Goal: Use online tool/utility: Utilize a website feature to perform a specific function

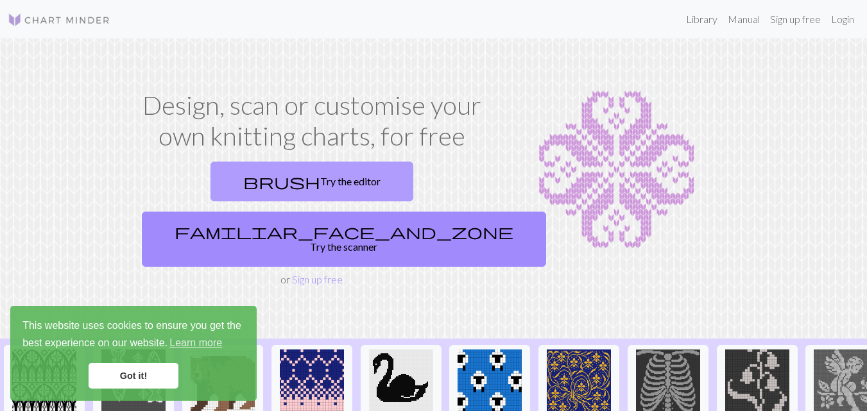
click at [259, 173] on link "brush Try the editor" at bounding box center [312, 182] width 203 height 40
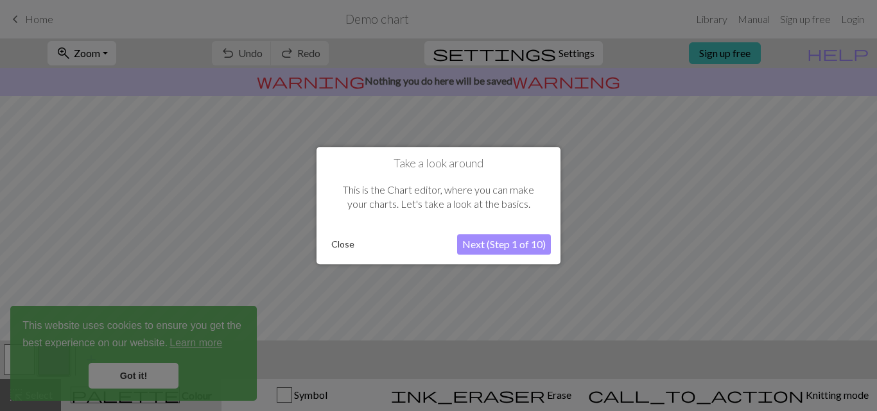
click at [336, 243] on button "Close" at bounding box center [342, 244] width 33 height 19
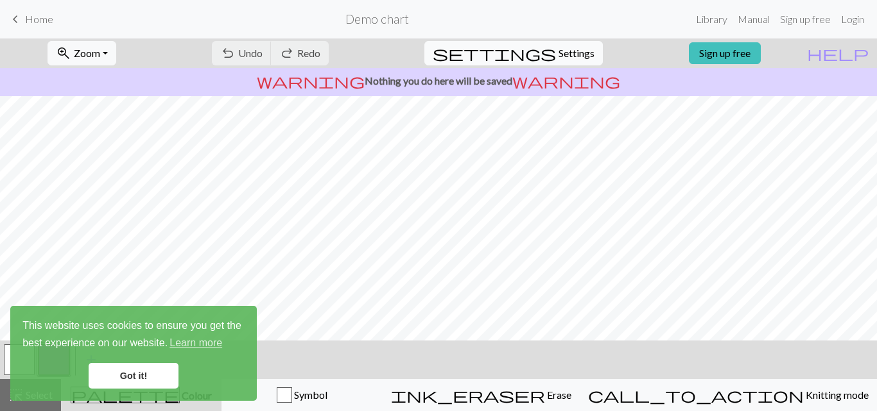
click at [569, 55] on span "Settings" at bounding box center [576, 53] width 36 height 15
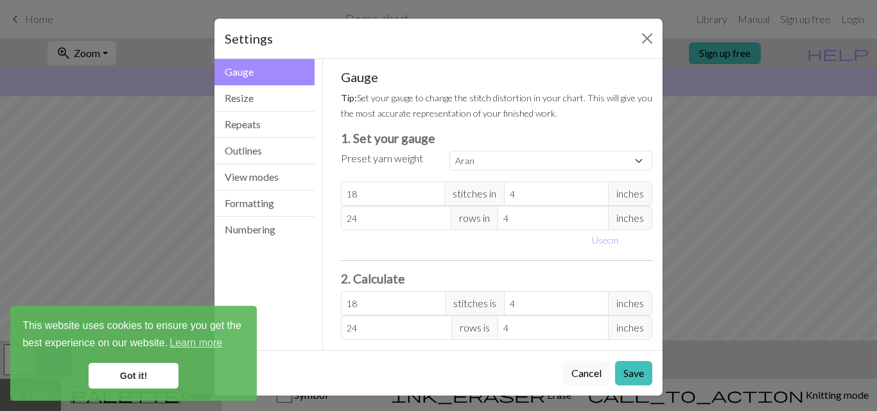
click at [139, 366] on link "Got it!" at bounding box center [134, 376] width 90 height 26
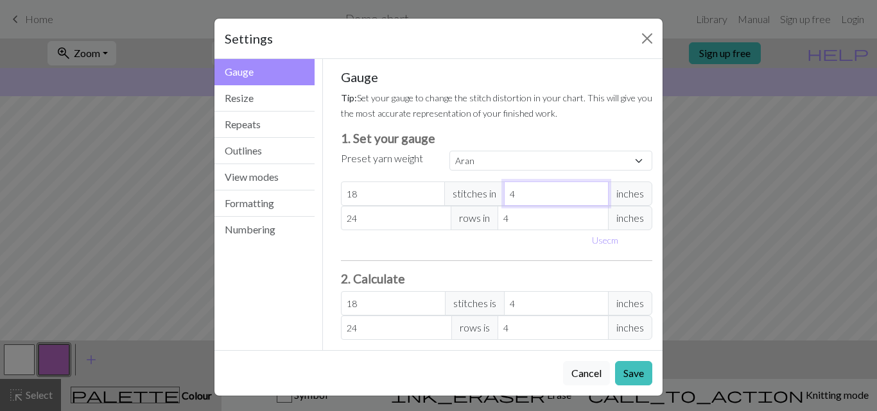
click at [556, 192] on input "4" at bounding box center [556, 194] width 105 height 24
click at [488, 196] on span "stitches in" at bounding box center [474, 194] width 60 height 24
drag, startPoint x: 400, startPoint y: 189, endPoint x: 262, endPoint y: 198, distance: 138.3
click at [262, 198] on div "Gauge Gauge Resize Repeats Outlines View modes Formatting Numbering Gauge Resiz…" at bounding box center [438, 204] width 463 height 291
select select "custom"
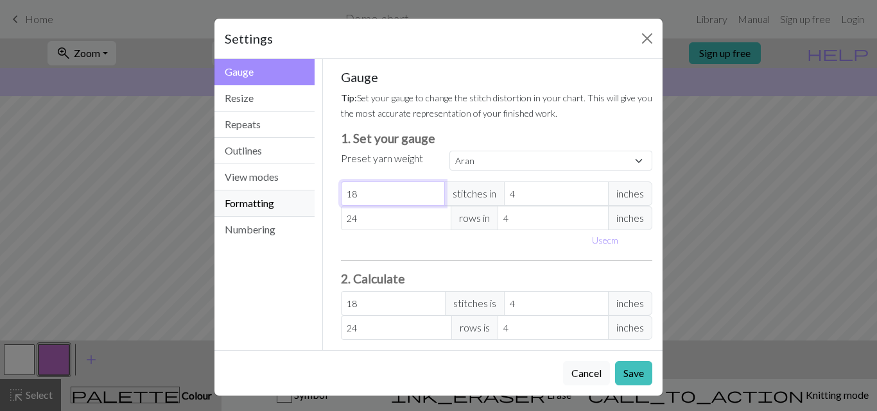
type input "3"
type input "33"
type input "339"
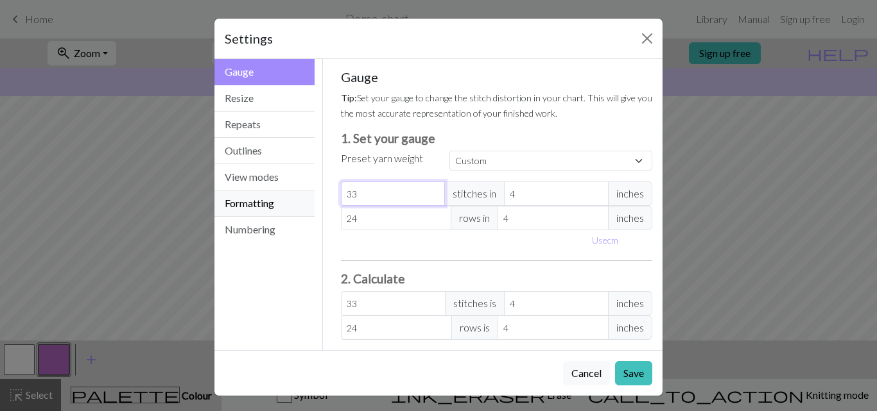
type input "339"
click at [394, 230] on input "24" at bounding box center [396, 218] width 111 height 24
type input "243"
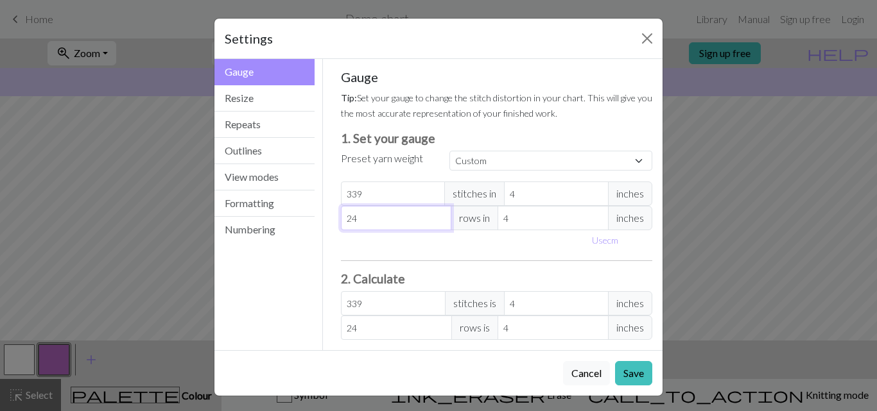
type input "243"
type input "24"
type input "2"
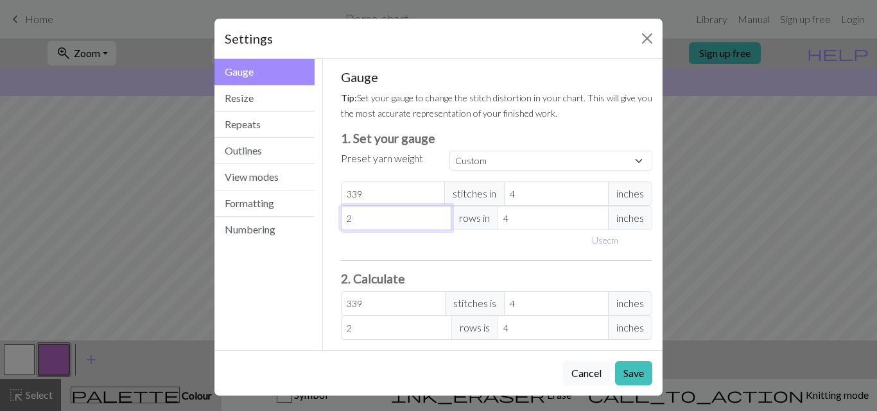
type input "0"
type input "3"
type input "33"
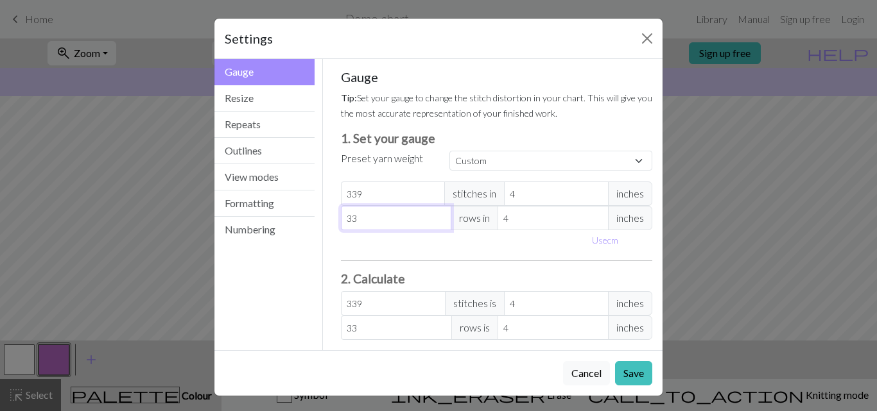
type input "339"
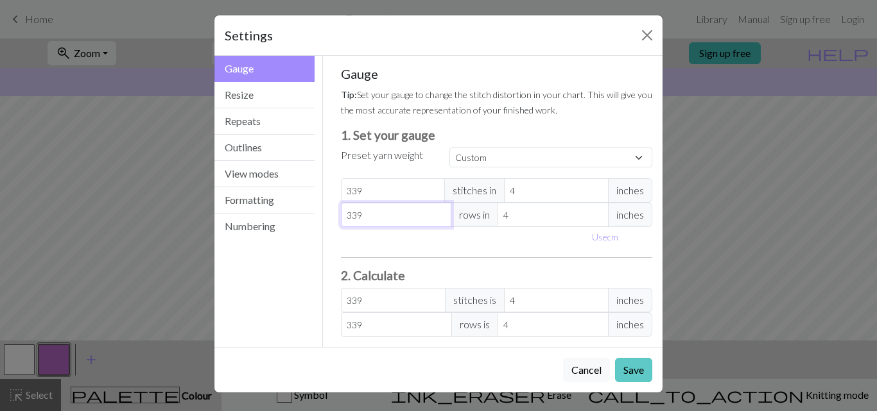
type input "339"
click at [615, 368] on button "Save" at bounding box center [633, 370] width 37 height 24
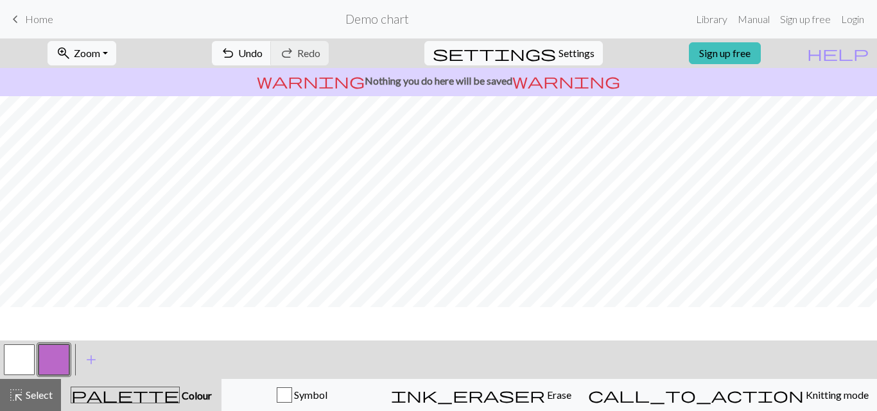
scroll to position [60, 0]
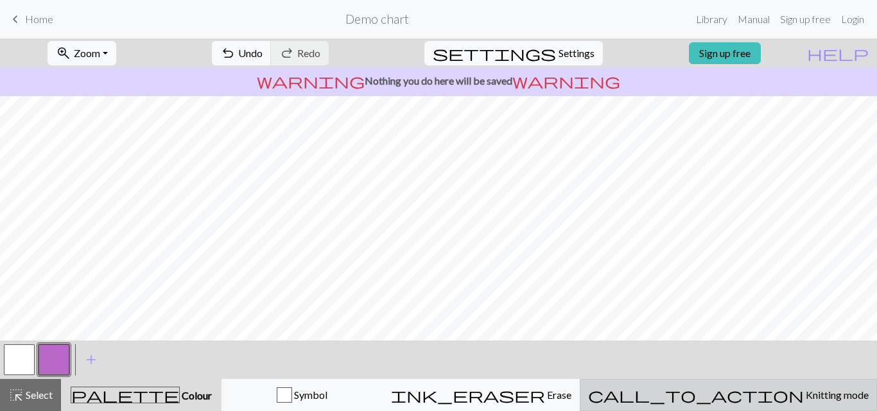
click at [718, 388] on div "call_to_action Knitting mode Knitting mode" at bounding box center [728, 395] width 281 height 15
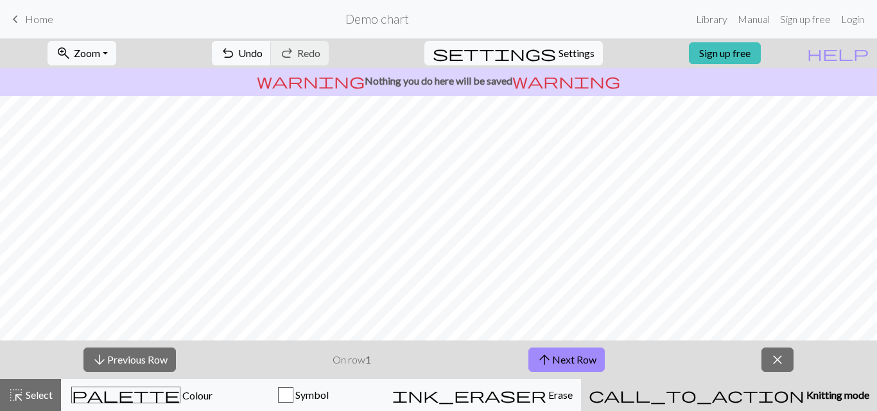
click at [718, 388] on div "call_to_action Knitting mode Knitting mode" at bounding box center [729, 395] width 281 height 15
click at [779, 360] on span "close" at bounding box center [777, 360] width 15 height 18
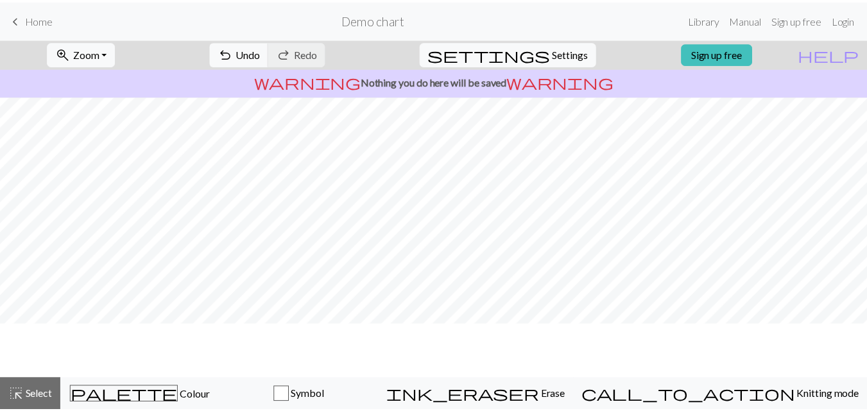
scroll to position [0, 0]
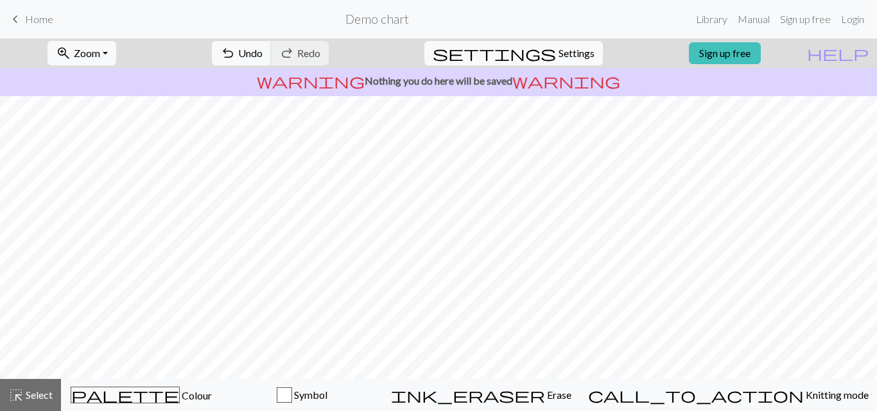
click at [21, 15] on span "keyboard_arrow_left" at bounding box center [15, 19] width 15 height 18
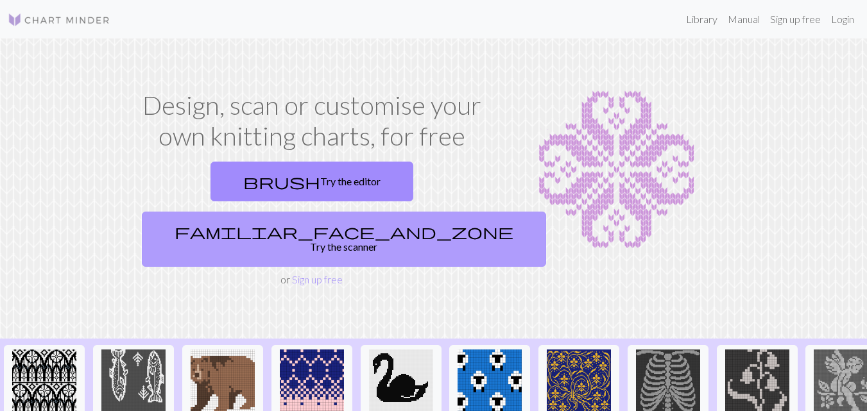
scroll to position [1, 0]
click at [371, 211] on link "familiar_face_and_zone Try the scanner" at bounding box center [344, 238] width 404 height 55
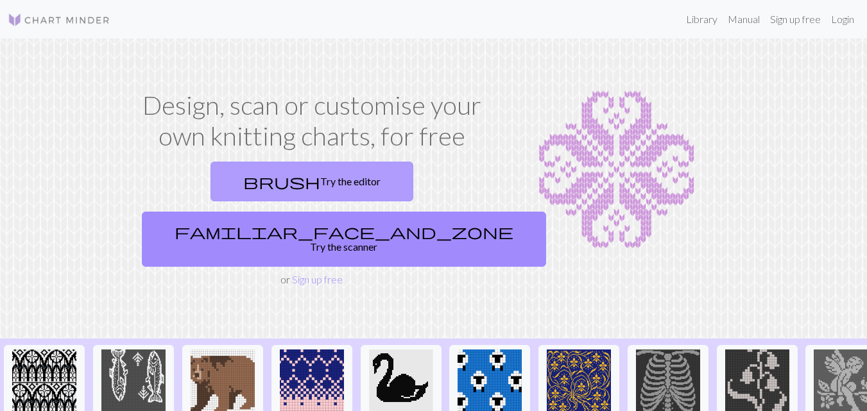
click at [241, 173] on link "brush Try the editor" at bounding box center [312, 182] width 203 height 40
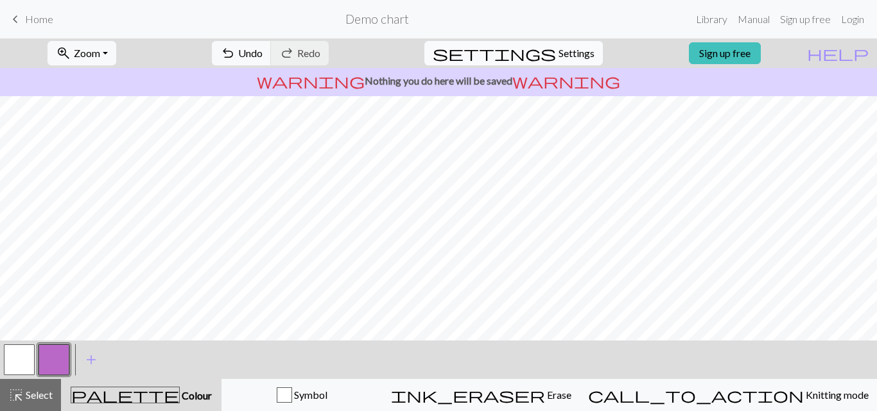
click at [557, 42] on button "settings Settings" at bounding box center [513, 53] width 178 height 24
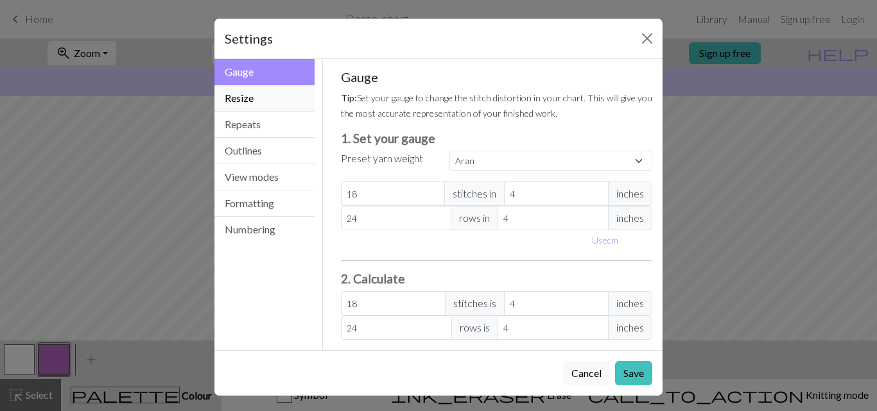
click at [279, 101] on button "Resize" at bounding box center [264, 98] width 100 height 26
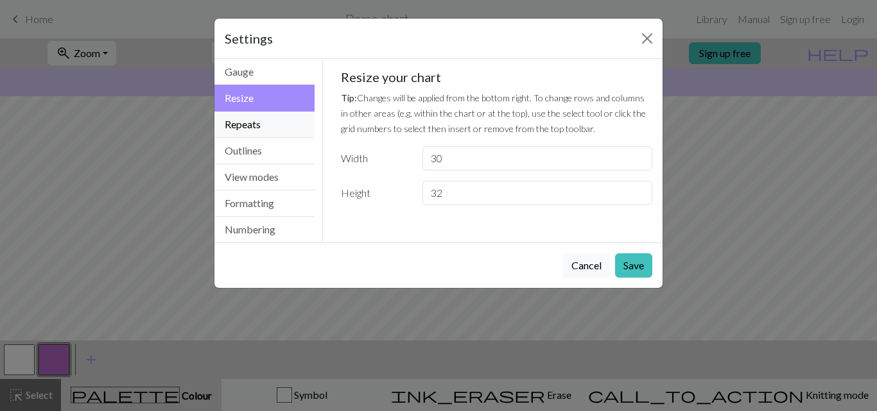
click at [273, 119] on button "Repeats" at bounding box center [264, 125] width 100 height 26
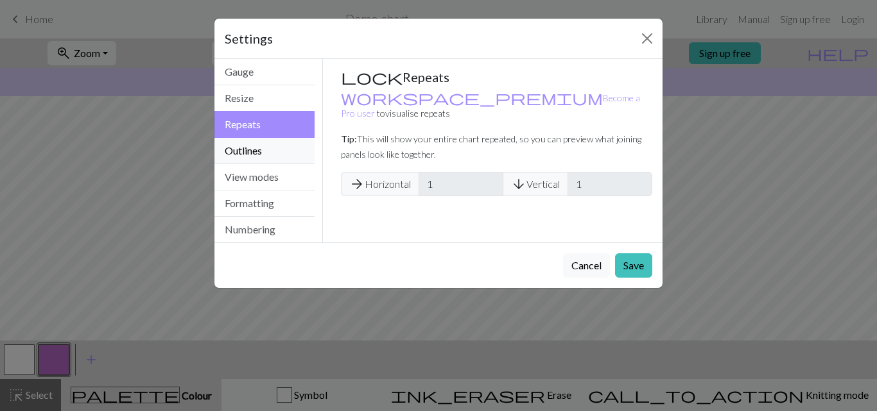
click at [270, 142] on button "Outlines" at bounding box center [264, 151] width 100 height 26
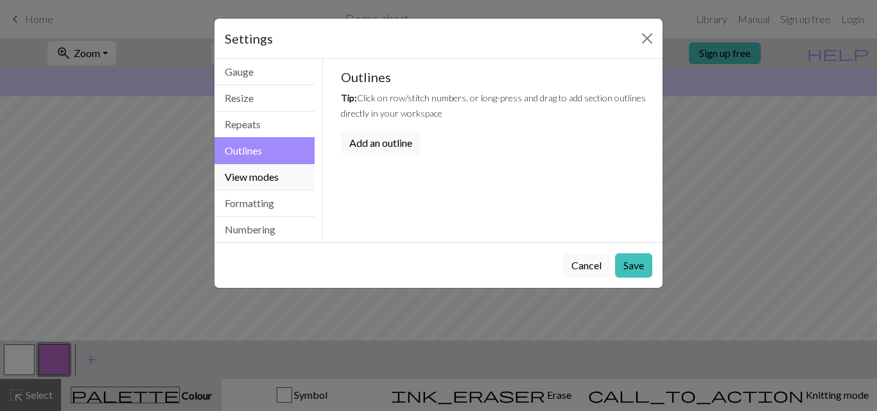
click at [277, 168] on button "View modes" at bounding box center [264, 177] width 100 height 26
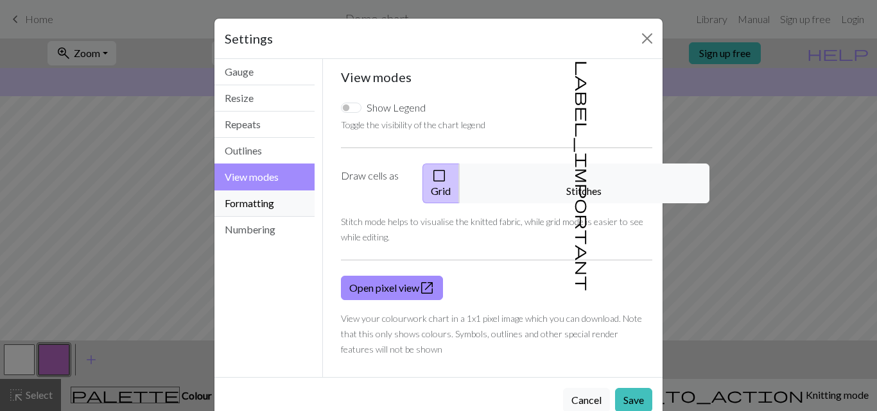
click at [288, 207] on button "Formatting" at bounding box center [264, 204] width 100 height 26
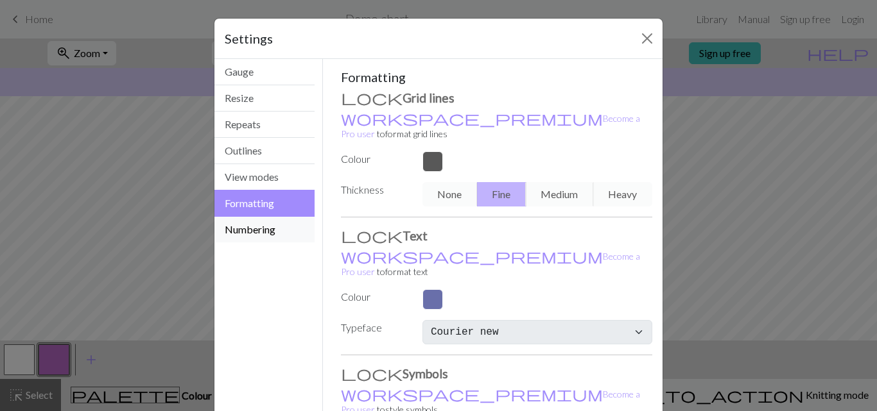
click at [275, 225] on button "Numbering" at bounding box center [264, 230] width 100 height 26
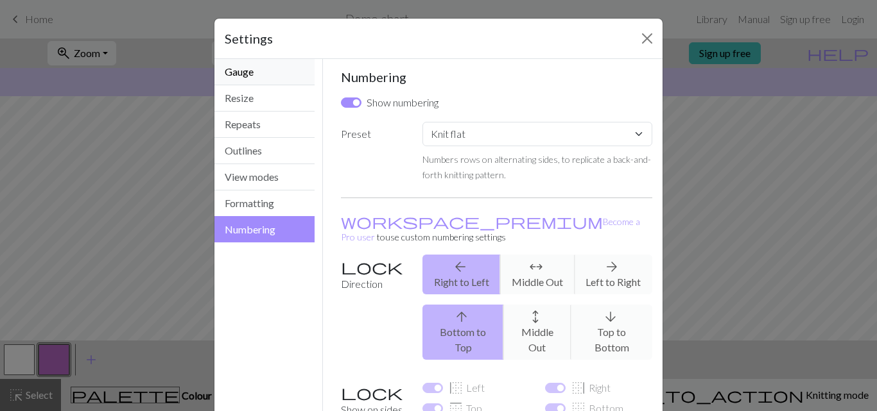
click at [246, 67] on button "Gauge" at bounding box center [264, 72] width 100 height 26
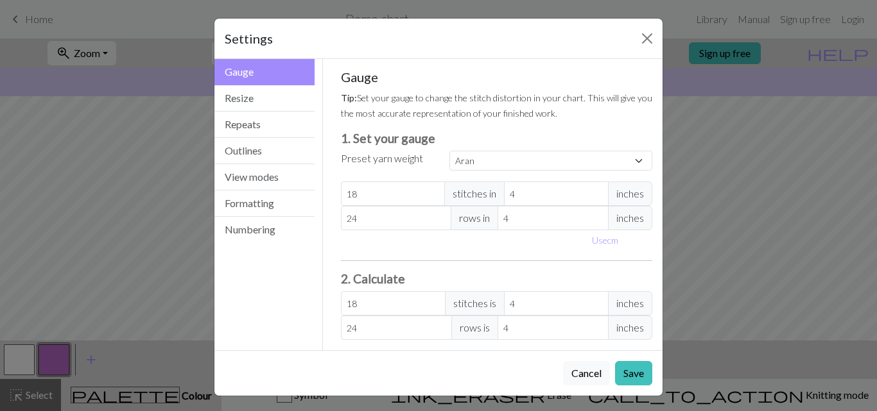
scroll to position [3, 0]
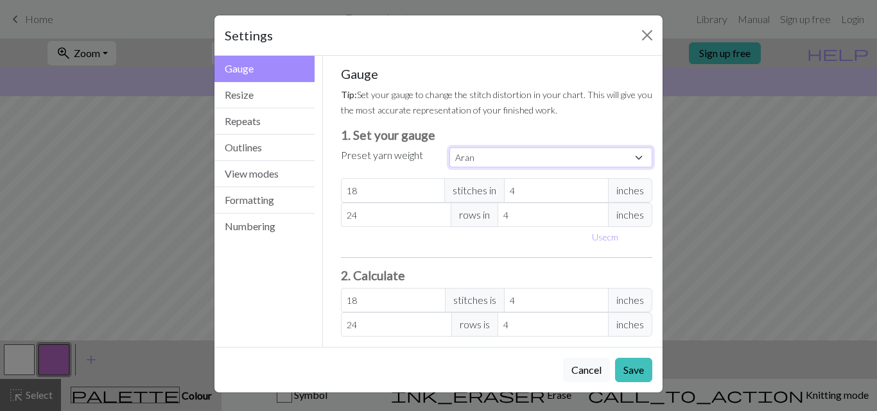
click at [488, 164] on select "Custom Square Lace Light Fingering Fingering Sport Double knit Worsted Aran Bul…" at bounding box center [550, 158] width 203 height 20
click at [449, 148] on select "Custom Square Lace Light Fingering Fingering Sport Double knit Worsted Aran Bul…" at bounding box center [550, 158] width 203 height 20
click at [497, 163] on select "Custom Square Lace Light Fingering Fingering Sport Double knit Worsted Aran Bul…" at bounding box center [550, 158] width 203 height 20
select select "sport"
click at [449, 148] on select "Custom Square Lace Light Fingering Fingering Sport Double knit Worsted Aran Bul…" at bounding box center [550, 158] width 203 height 20
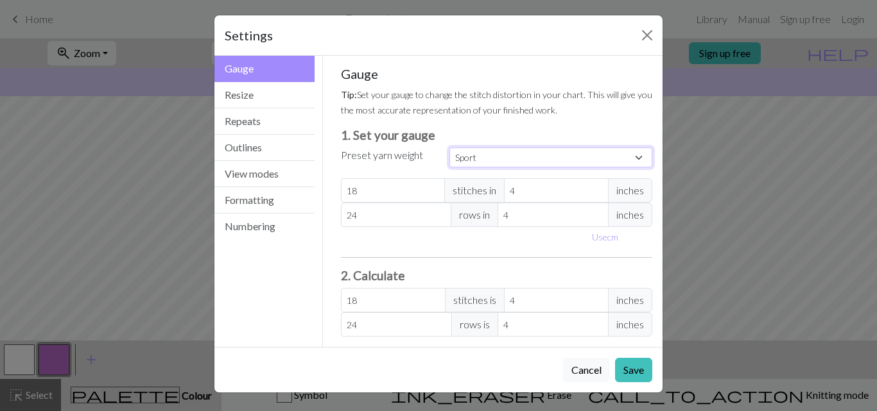
type input "24"
type input "34"
type input "24"
type input "34"
click at [470, 191] on span "stitches in" at bounding box center [474, 190] width 60 height 24
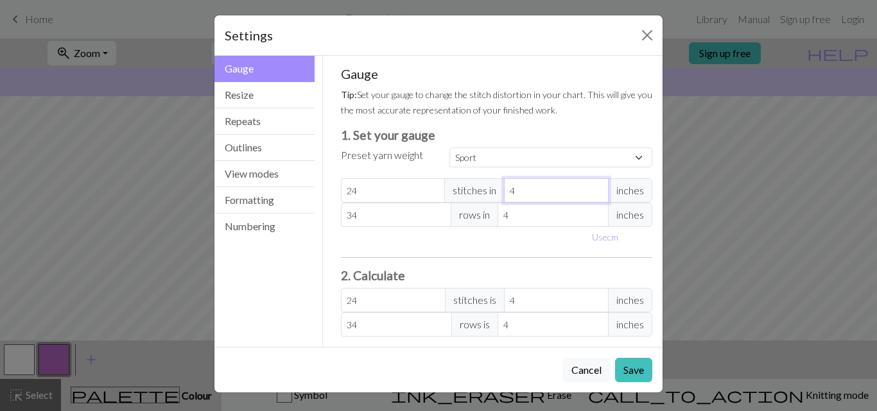
click at [529, 189] on input "4" at bounding box center [556, 190] width 105 height 24
click at [620, 186] on span "inches" at bounding box center [630, 190] width 44 height 24
drag, startPoint x: 375, startPoint y: 187, endPoint x: 367, endPoint y: 187, distance: 8.3
click at [367, 187] on input "24" at bounding box center [393, 190] width 105 height 24
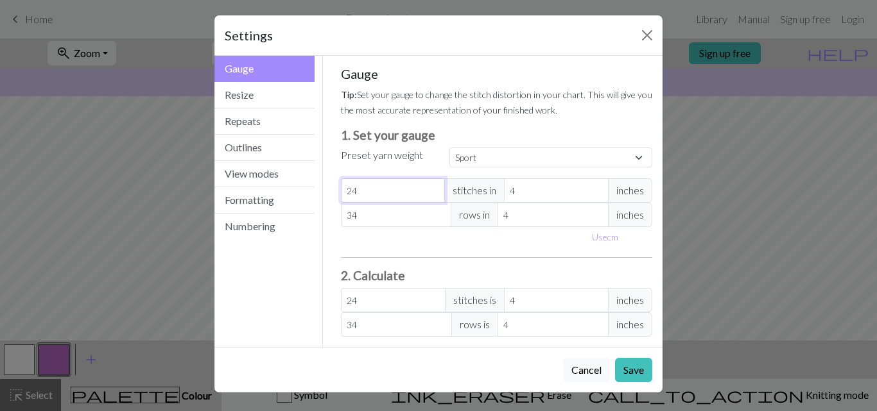
select select "custom"
type input "25"
click at [427, 189] on input "25" at bounding box center [393, 190] width 105 height 24
type input "26"
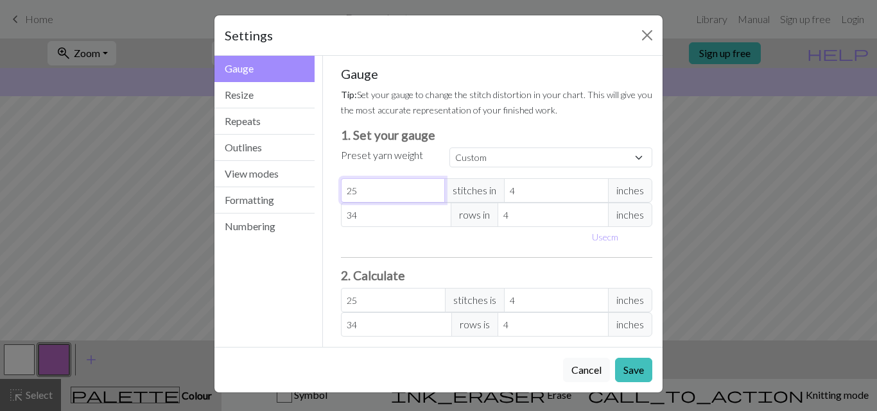
type input "26"
click at [427, 189] on input "26" at bounding box center [393, 190] width 105 height 24
type input "27"
click at [427, 189] on input "27" at bounding box center [393, 190] width 105 height 24
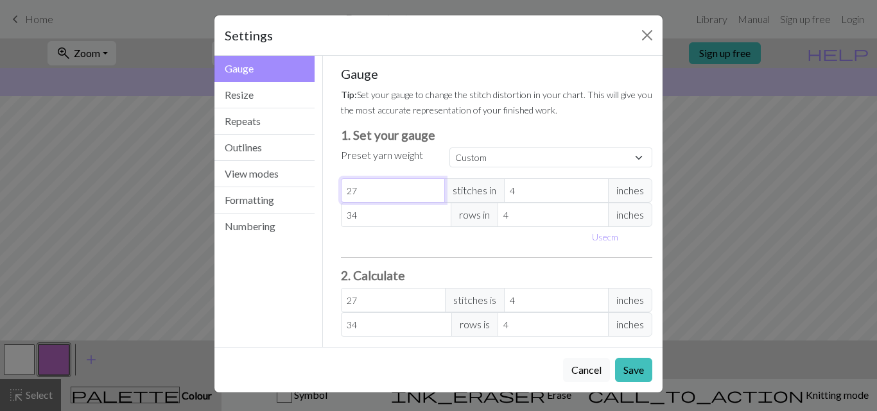
type input "28"
click at [427, 189] on input "28" at bounding box center [393, 190] width 105 height 24
type input "29"
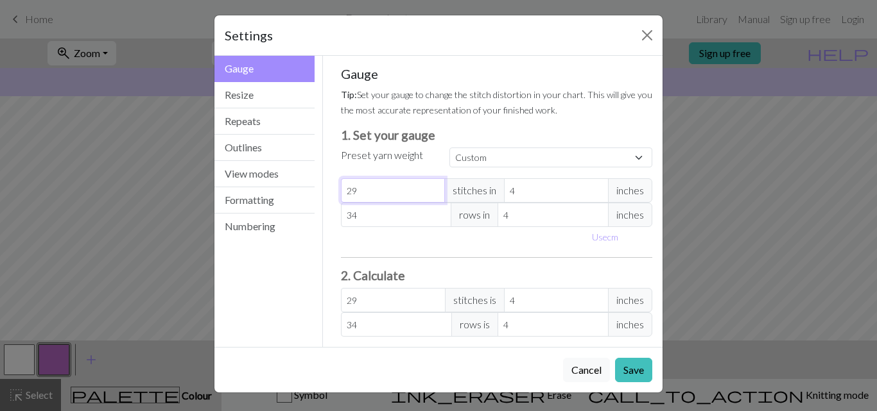
click at [427, 189] on input "29" at bounding box center [393, 190] width 105 height 24
type input "30"
click at [427, 189] on input "30" at bounding box center [393, 190] width 105 height 24
type input "31"
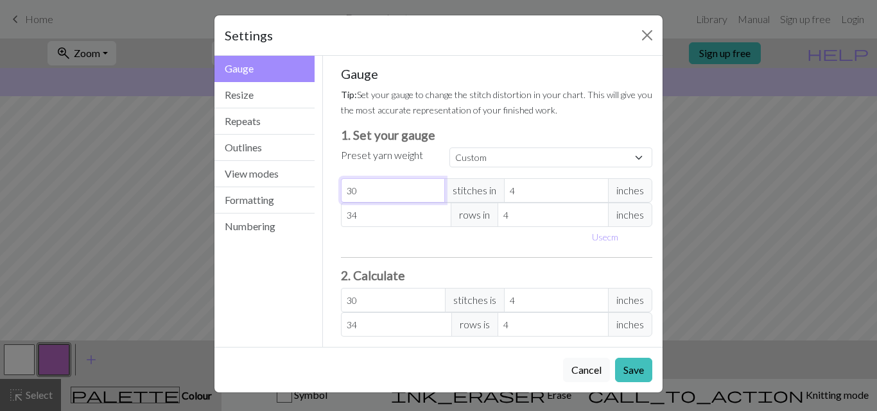
type input "31"
click at [427, 189] on input "31" at bounding box center [393, 190] width 105 height 24
type input "32"
click at [427, 189] on input "32" at bounding box center [393, 190] width 105 height 24
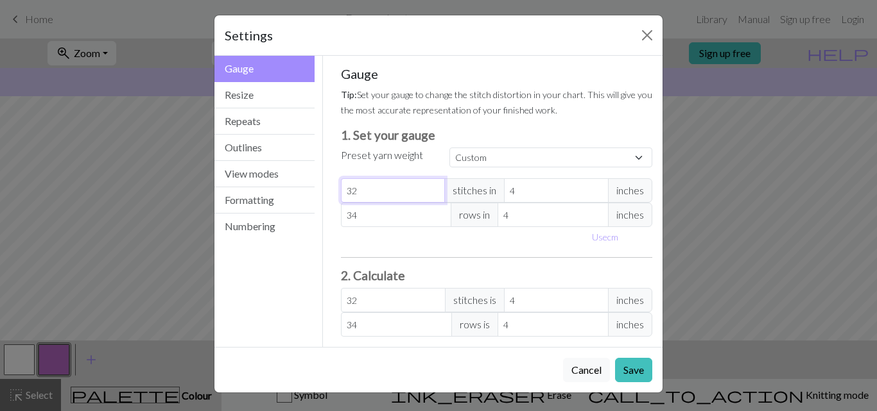
type input "33"
click at [427, 189] on input "33" at bounding box center [393, 190] width 105 height 24
type input "34"
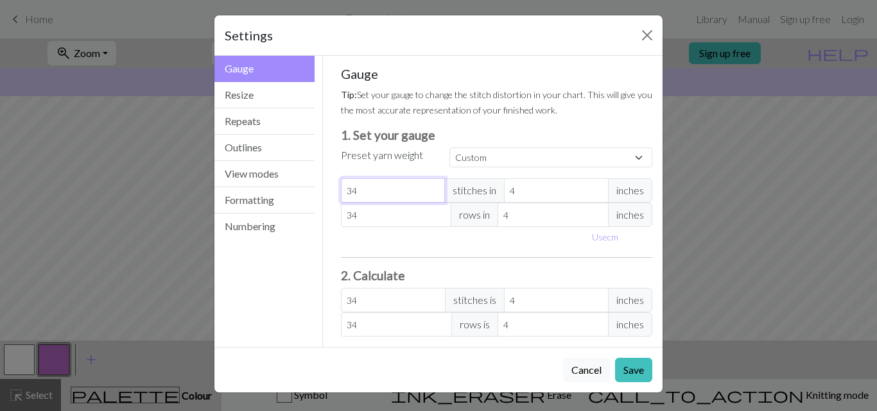
click at [427, 189] on input "34" at bounding box center [393, 190] width 105 height 24
type input "35"
click at [427, 189] on input "35" at bounding box center [393, 190] width 105 height 24
type input "36"
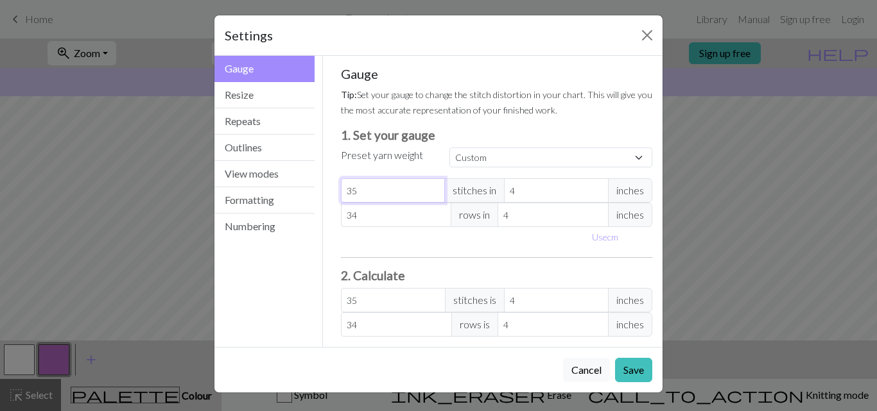
type input "36"
click at [427, 189] on input "36" at bounding box center [393, 190] width 105 height 24
type input "37"
click at [427, 189] on input "37" at bounding box center [393, 190] width 105 height 24
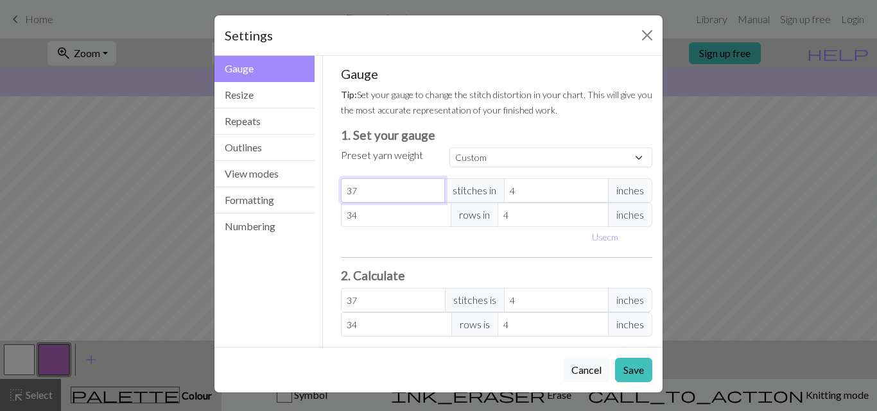
type input "38"
click at [427, 189] on input "38" at bounding box center [393, 190] width 105 height 24
type input "39"
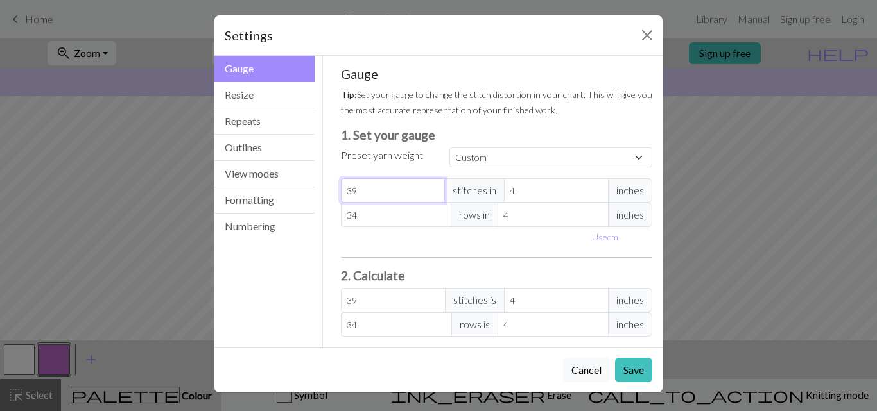
click at [427, 189] on input "39" at bounding box center [393, 190] width 105 height 24
type input "40"
click at [427, 189] on input "40" at bounding box center [393, 190] width 105 height 24
type input "41"
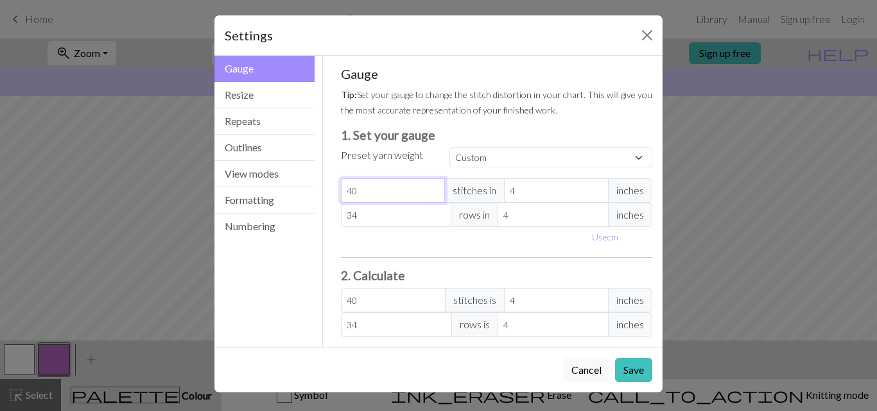
type input "41"
click at [427, 189] on input "41" at bounding box center [393, 190] width 105 height 24
type input "42"
click at [427, 189] on input "42" at bounding box center [393, 190] width 105 height 24
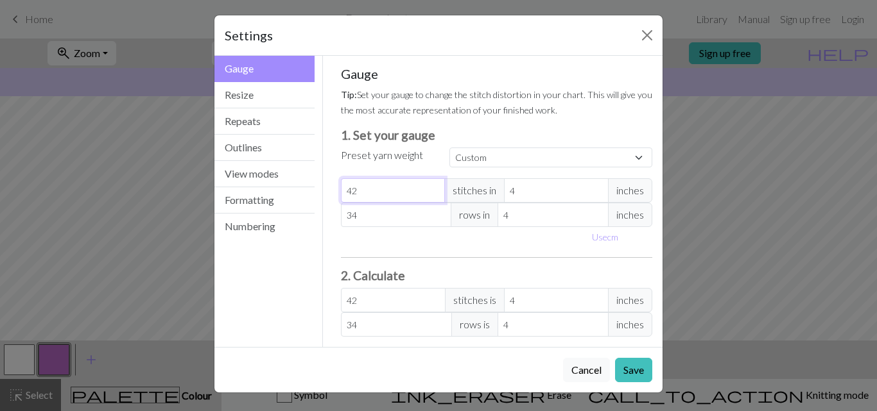
type input "43"
click at [427, 189] on input "43" at bounding box center [393, 190] width 105 height 24
type input "44"
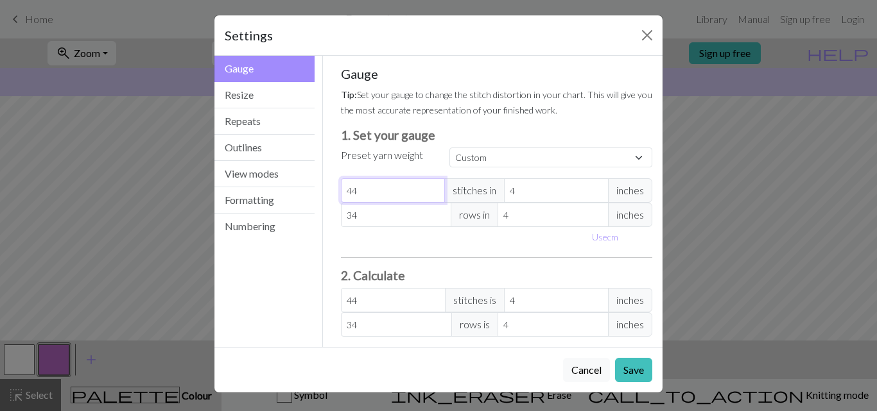
click at [427, 189] on input "44" at bounding box center [393, 190] width 105 height 24
type input "45"
click at [427, 189] on input "45" at bounding box center [393, 190] width 105 height 24
type input "46"
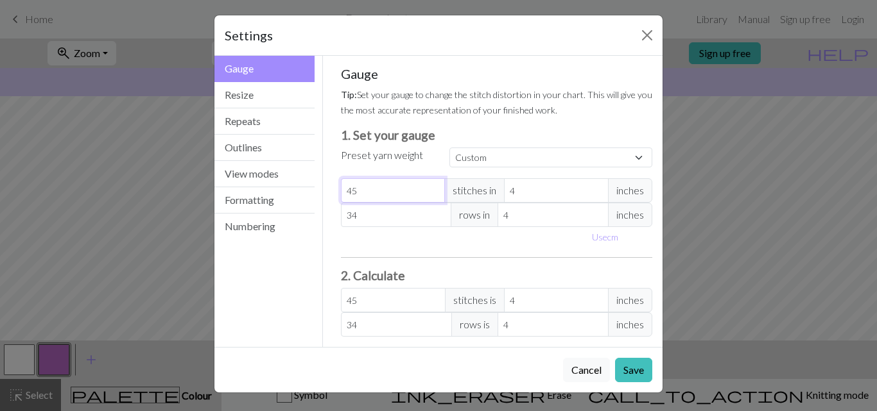
type input "46"
type input "47"
type input "48"
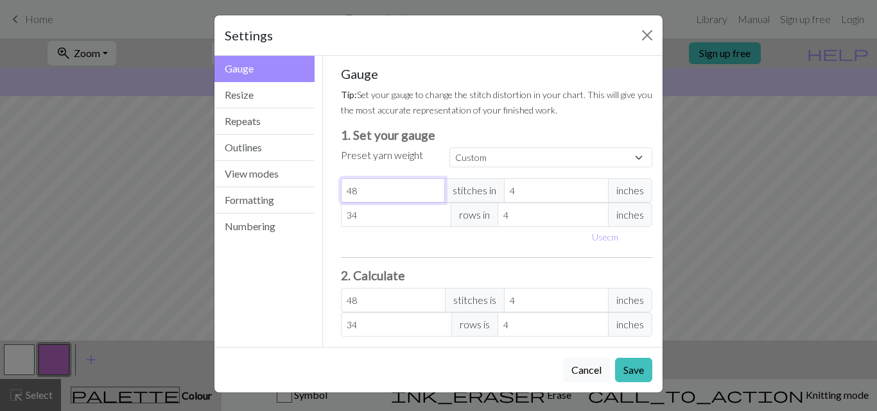
type input "49"
type input "50"
type input "51"
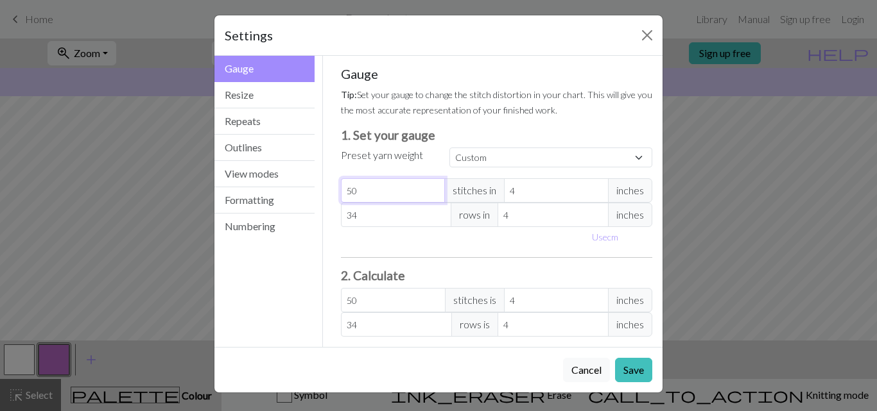
type input "51"
type input "52"
type input "53"
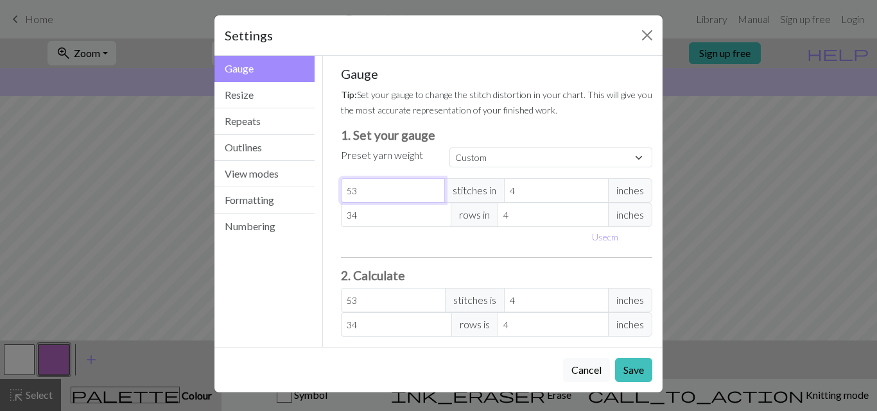
type input "54"
type input "55"
type input "56"
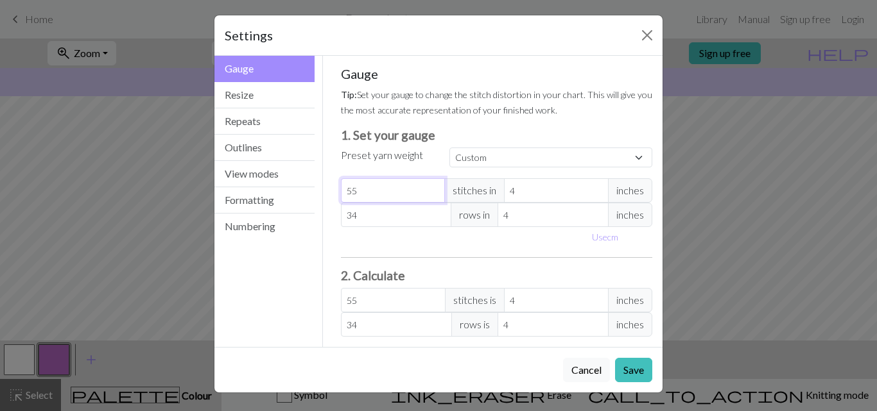
type input "56"
type input "57"
type input "58"
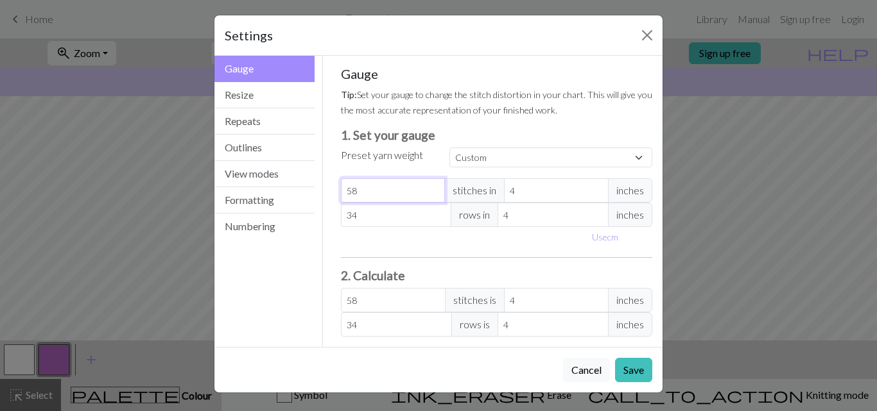
type input "59"
type input "60"
type input "61"
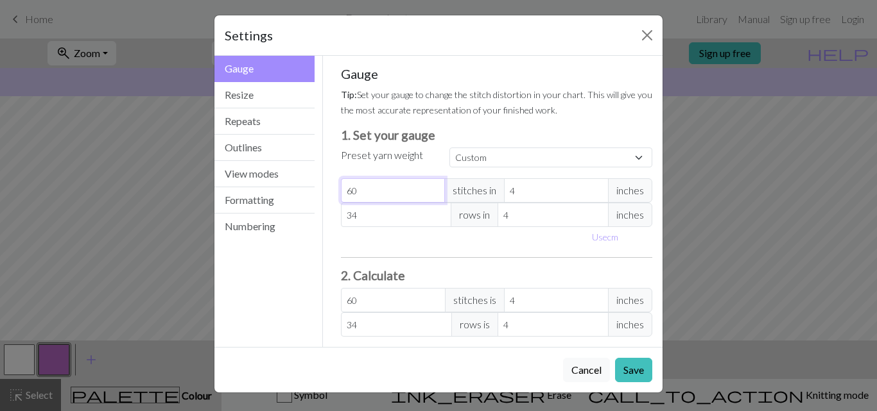
type input "61"
type input "62"
type input "63"
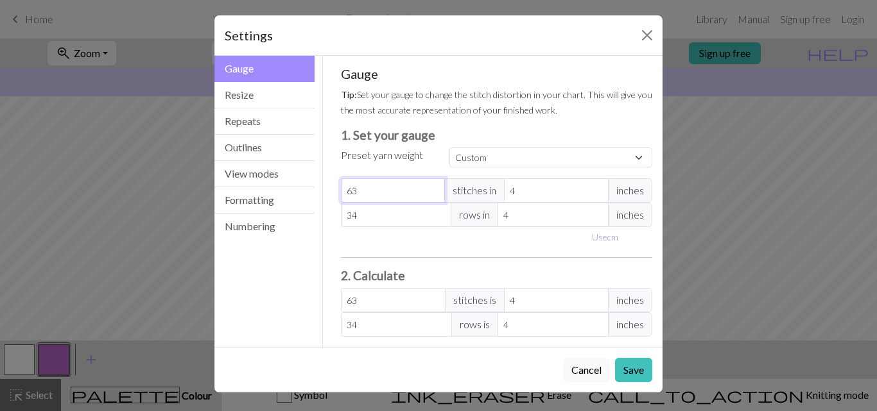
type input "64"
type input "65"
type input "66"
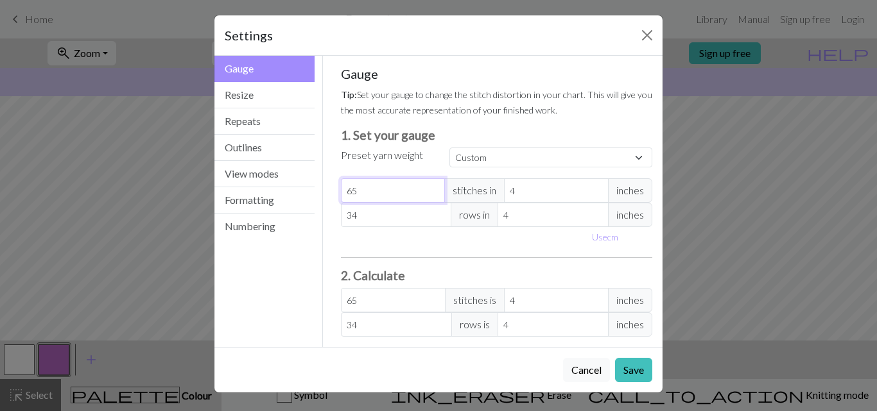
type input "66"
type input "67"
type input "68"
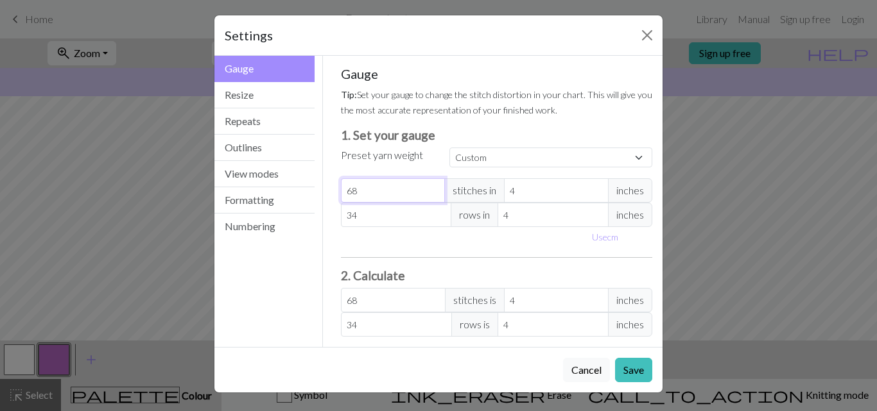
type input "69"
type input "70"
type input "71"
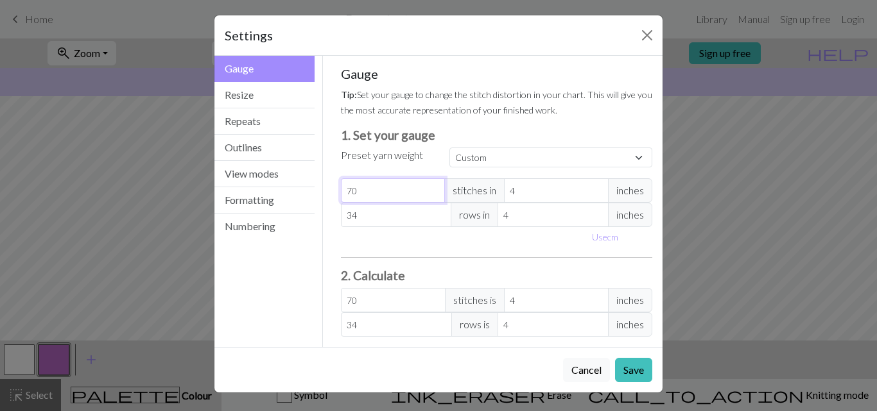
type input "71"
type input "72"
type input "73"
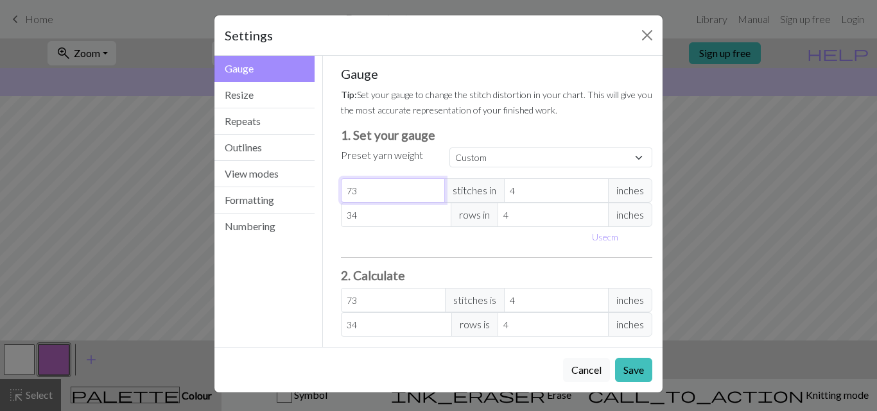
type input "74"
type input "75"
type input "76"
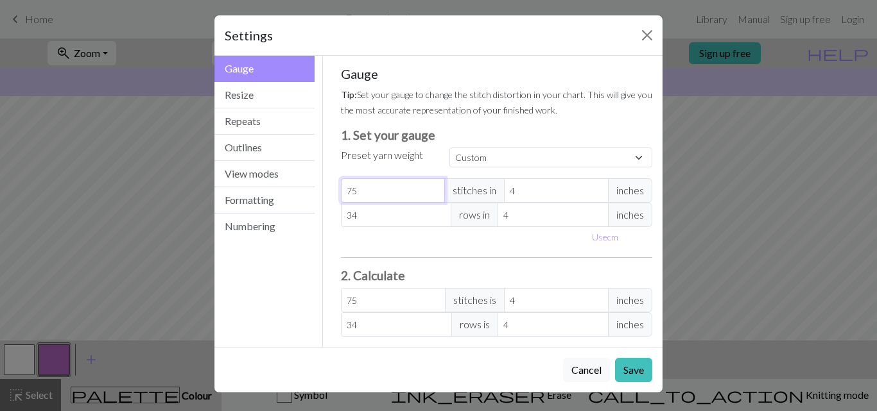
type input "76"
type input "77"
type input "78"
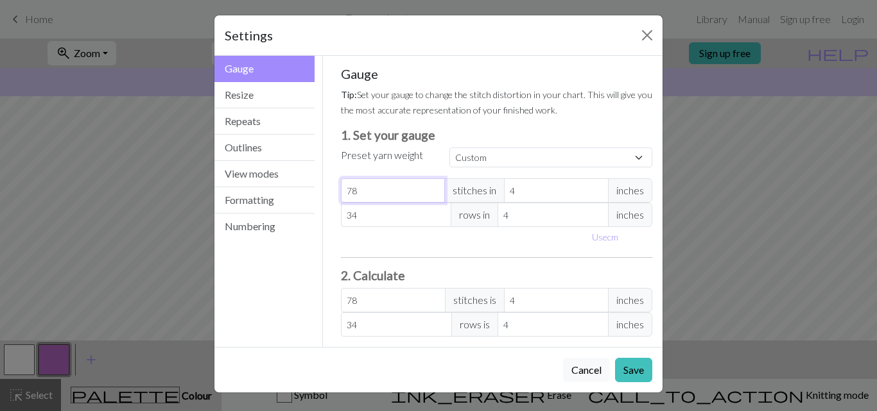
type input "79"
type input "80"
type input "81"
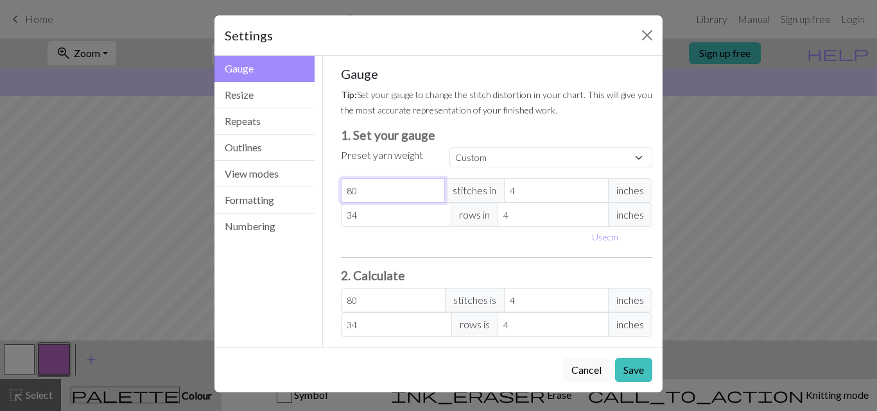
type input "81"
type input "82"
type input "83"
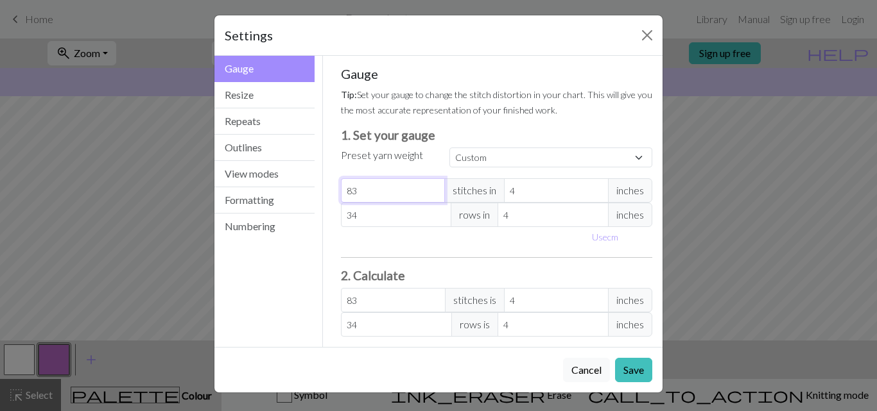
type input "84"
type input "85"
type input "86"
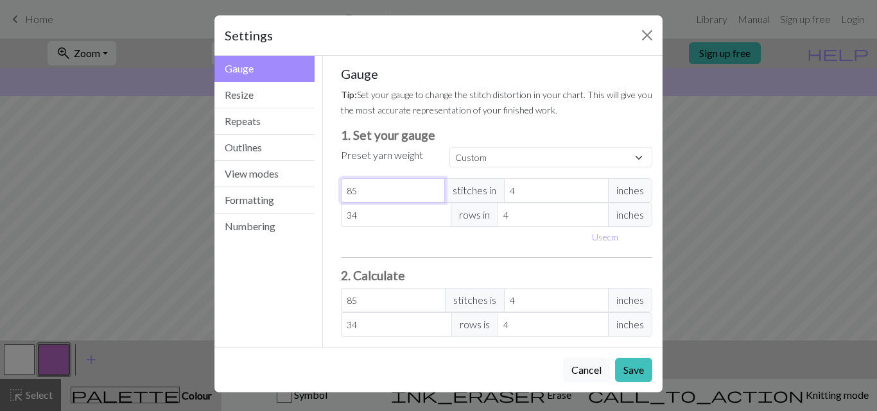
type input "86"
type input "87"
type input "88"
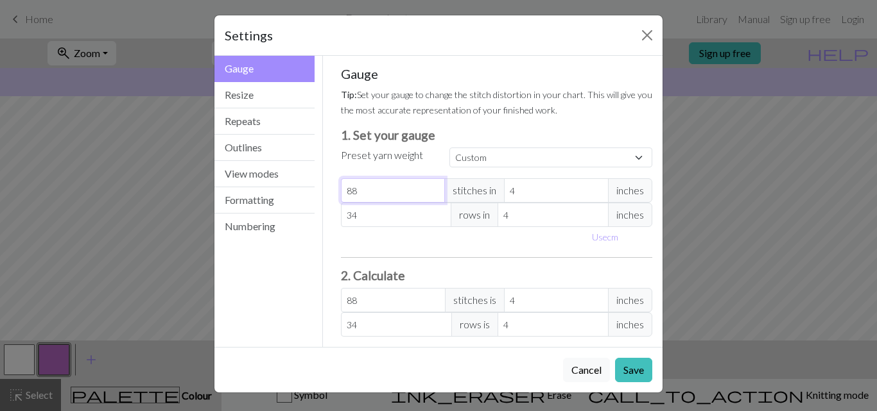
type input "89"
type input "90"
type input "91"
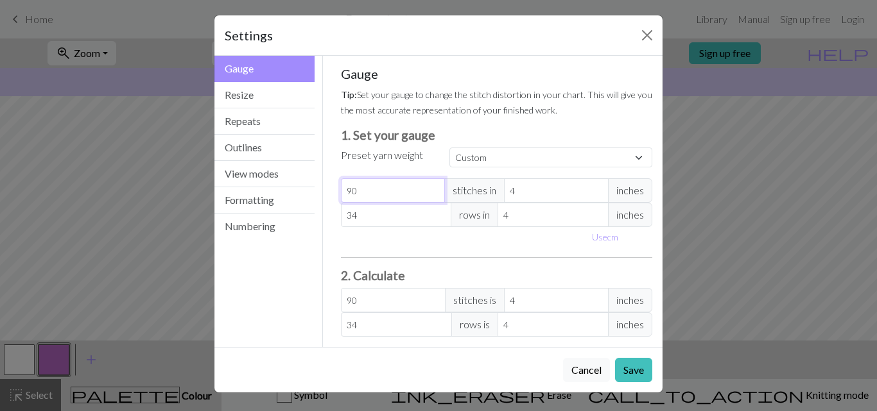
type input "91"
type input "92"
type input "93"
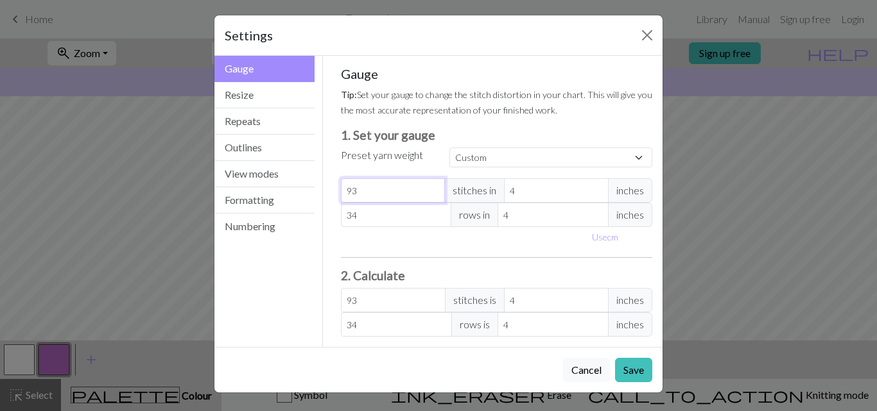
type input "94"
type input "95"
type input "96"
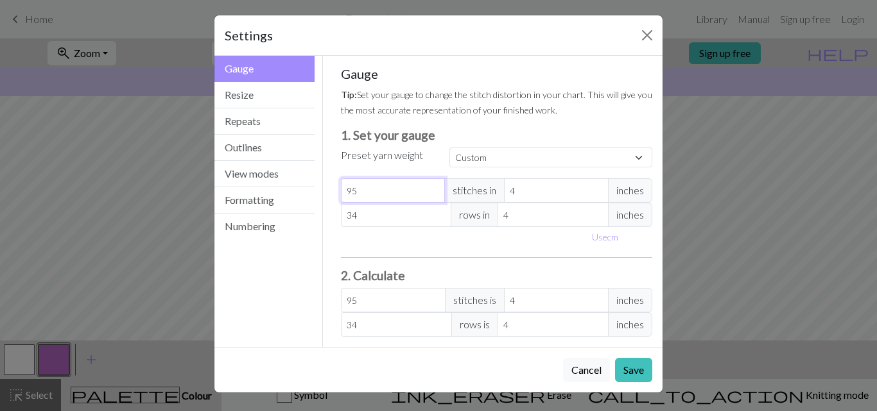
type input "96"
type input "97"
type input "98"
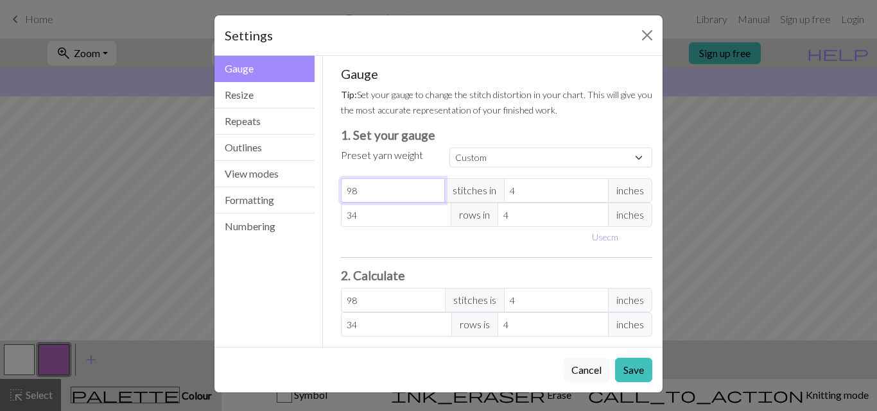
type input "99"
type input "100"
type input "101"
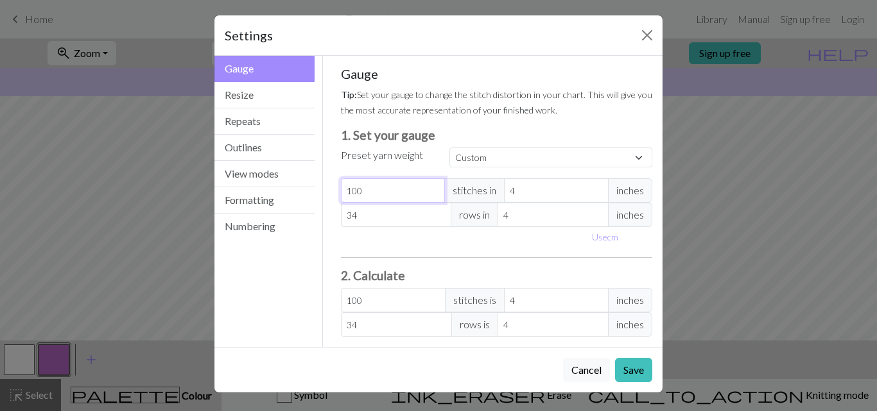
type input "101"
type input "102"
type input "103"
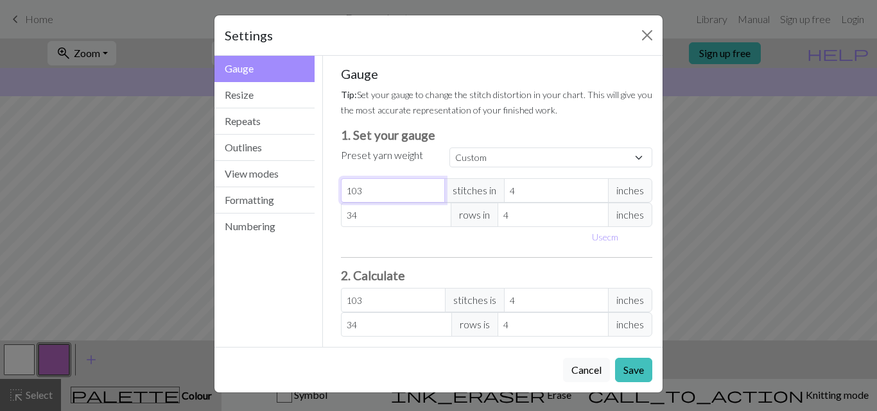
type input "104"
type input "105"
type input "106"
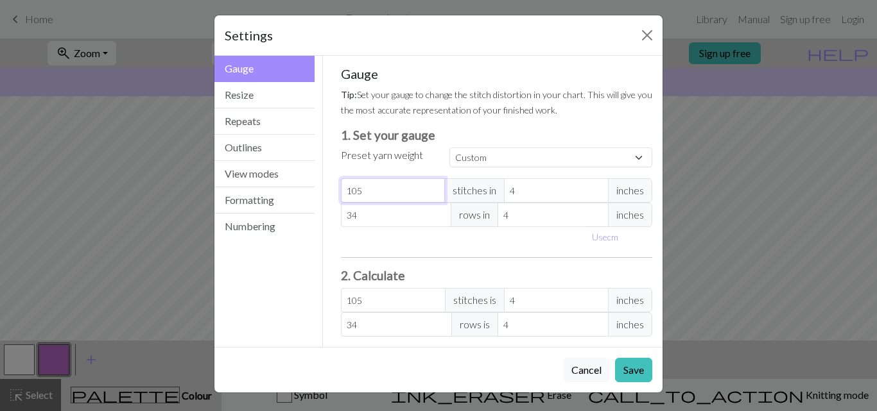
type input "106"
type input "107"
type input "108"
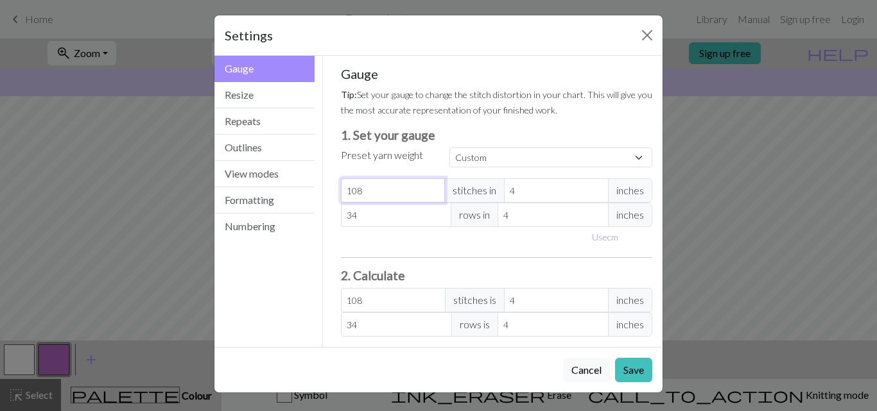
type input "109"
type input "110"
click at [427, 189] on input "319" at bounding box center [393, 190] width 105 height 24
click at [427, 189] on input "320" at bounding box center [393, 190] width 105 height 24
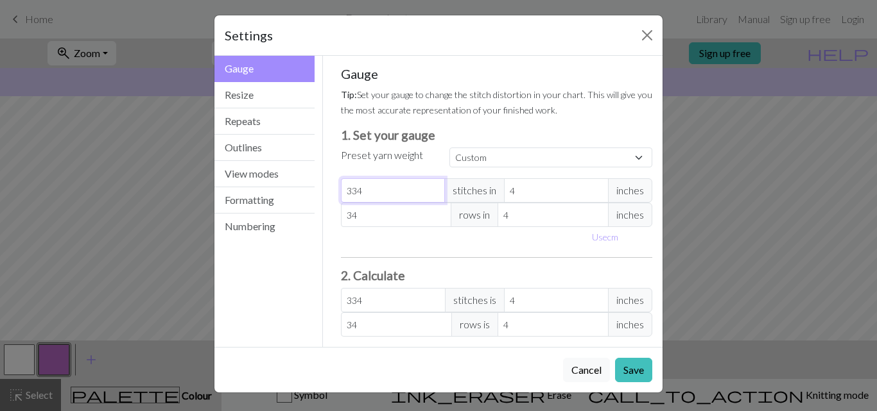
click at [427, 189] on input "334" at bounding box center [393, 190] width 105 height 24
click at [427, 189] on input "335" at bounding box center [393, 190] width 105 height 24
click at [427, 189] on input "336" at bounding box center [393, 190] width 105 height 24
click at [427, 189] on input "337" at bounding box center [393, 190] width 105 height 24
click at [427, 189] on input "338" at bounding box center [393, 190] width 105 height 24
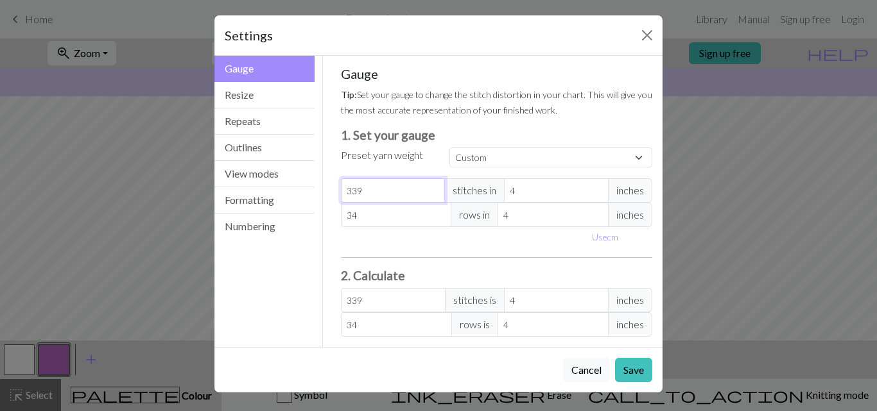
click at [427, 189] on input "339" at bounding box center [393, 190] width 105 height 24
click at [424, 253] on div "Gauge Tip: Set your gauge to change the stitch distortion in your chart. This w…" at bounding box center [497, 201] width 312 height 271
click at [609, 236] on button "Use cm" at bounding box center [605, 237] width 38 height 20
click at [367, 213] on input "34" at bounding box center [400, 215] width 118 height 24
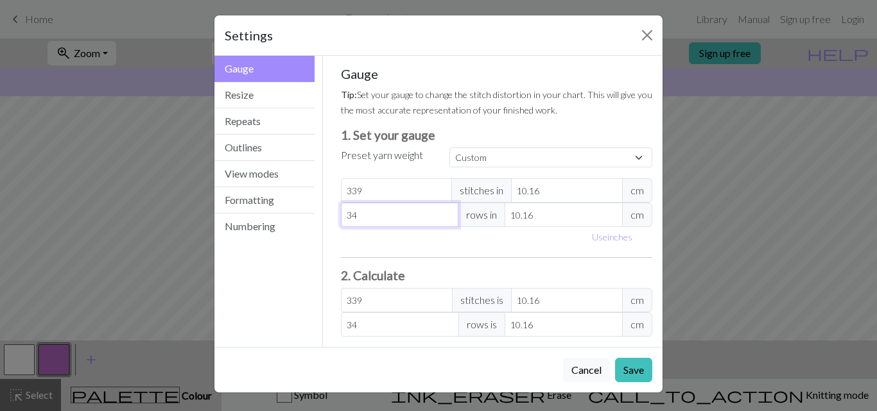
click at [367, 213] on input "34" at bounding box center [400, 215] width 118 height 24
click at [450, 241] on div "Use inches" at bounding box center [496, 237] width 327 height 20
click at [279, 84] on button "Resize" at bounding box center [264, 95] width 100 height 26
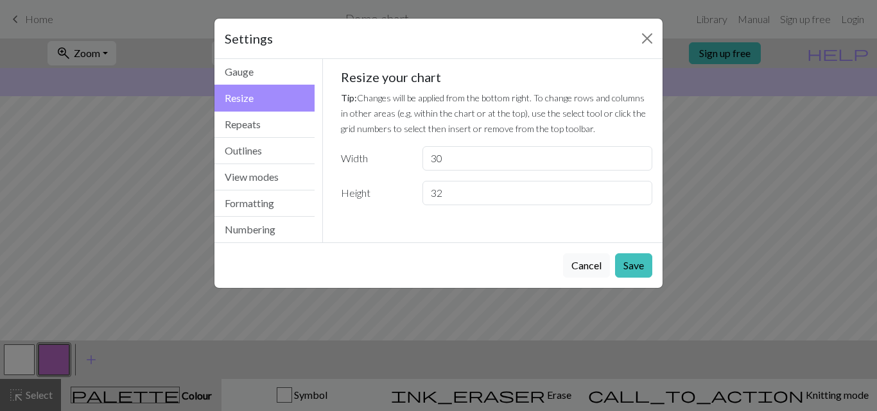
scroll to position [0, 0]
click at [470, 165] on input "30" at bounding box center [537, 158] width 230 height 24
drag, startPoint x: 470, startPoint y: 165, endPoint x: 388, endPoint y: 164, distance: 82.8
click at [388, 164] on div "Width 30" at bounding box center [496, 158] width 327 height 24
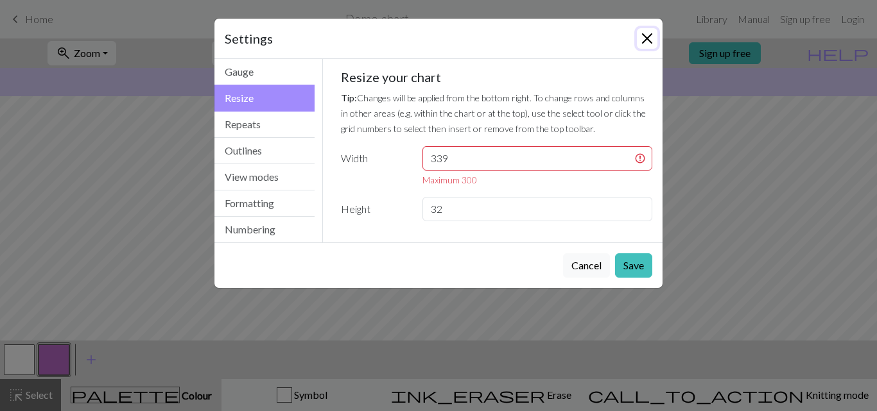
click at [645, 40] on button "Close" at bounding box center [647, 38] width 21 height 21
